Goal: Task Accomplishment & Management: Manage account settings

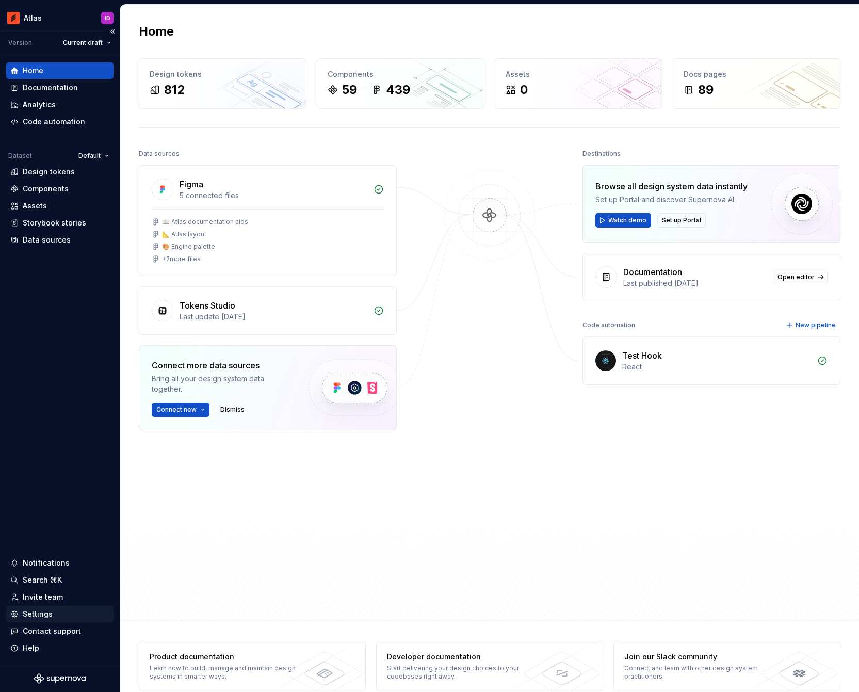
click at [54, 614] on div "Settings" at bounding box center [59, 614] width 99 height 10
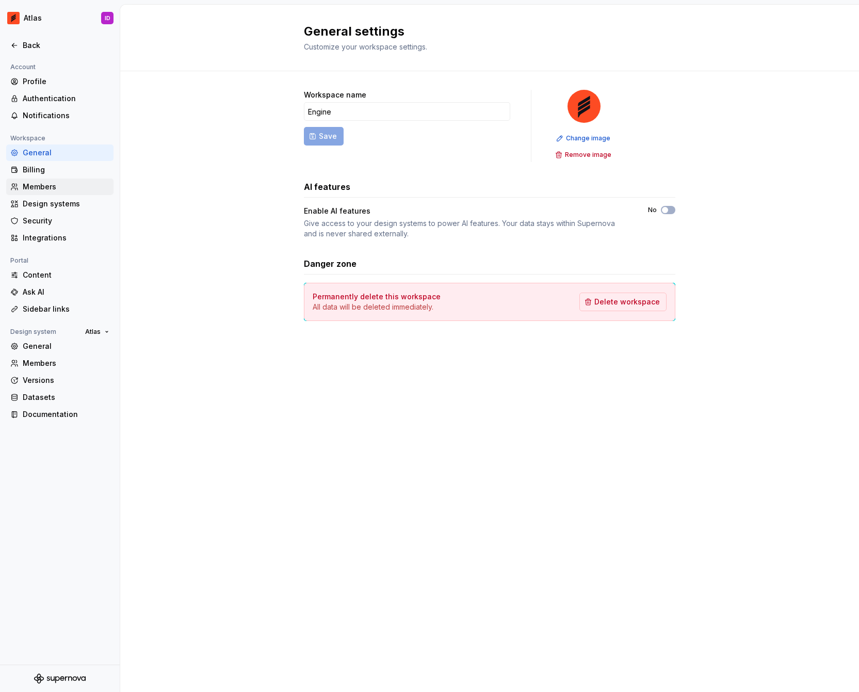
click at [81, 191] on div "Members" at bounding box center [66, 187] width 87 height 10
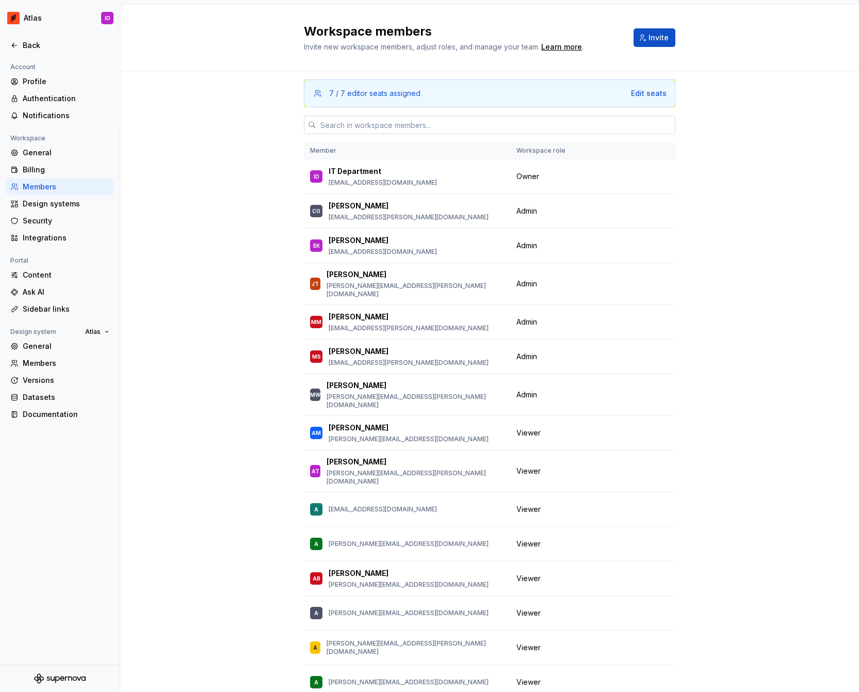
click at [377, 126] on input "text" at bounding box center [495, 125] width 359 height 19
paste input "[PERSON_NAME][EMAIL_ADDRESS][PERSON_NAME][DOMAIN_NAME]"
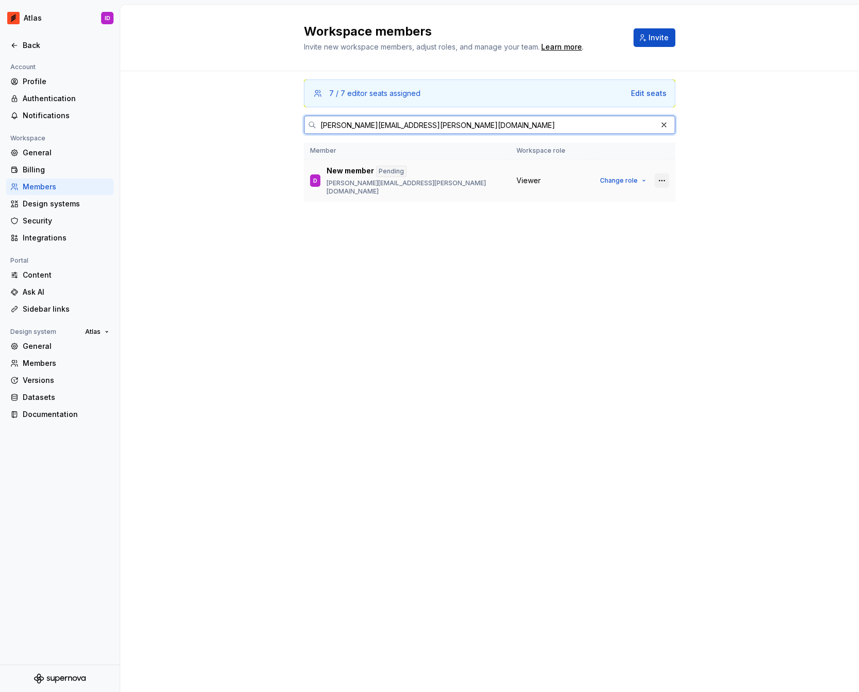
type input "[PERSON_NAME][EMAIL_ADDRESS][PERSON_NAME][DOMAIN_NAME]"
click at [667, 174] on button "button" at bounding box center [662, 180] width 14 height 14
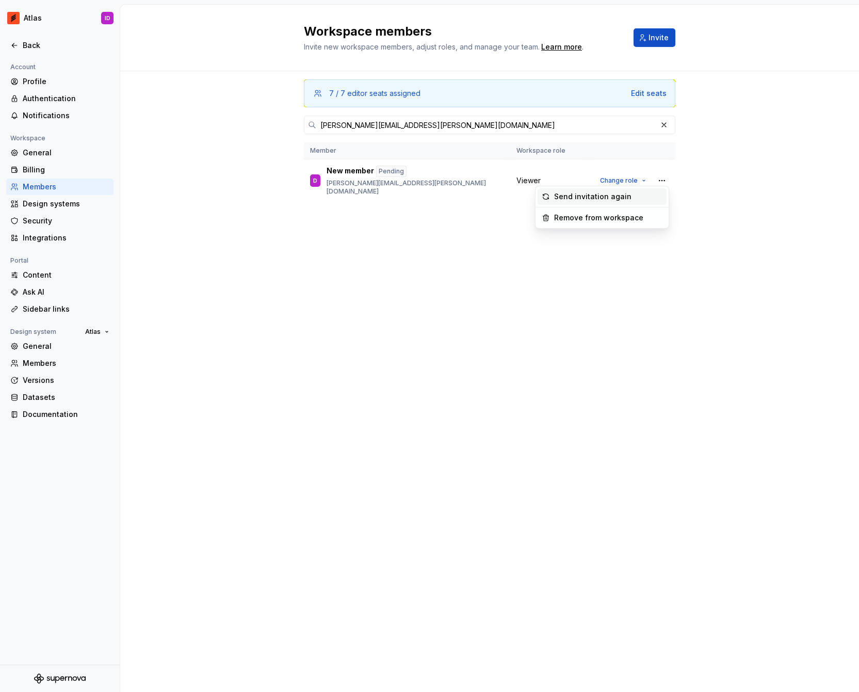
click at [657, 192] on div "Send invitation again" at bounding box center [608, 196] width 108 height 10
